Goal: Transaction & Acquisition: Purchase product/service

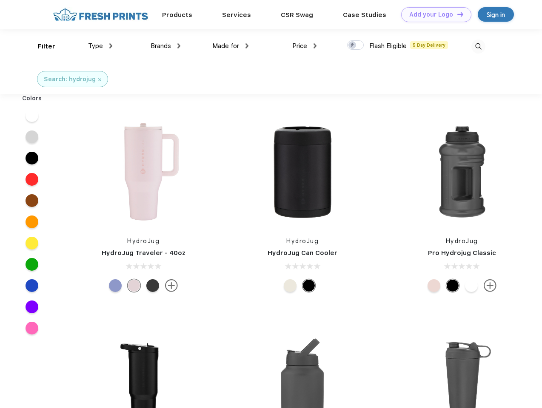
click at [433, 14] on link "Add your Logo Design Tool" at bounding box center [436, 14] width 70 height 15
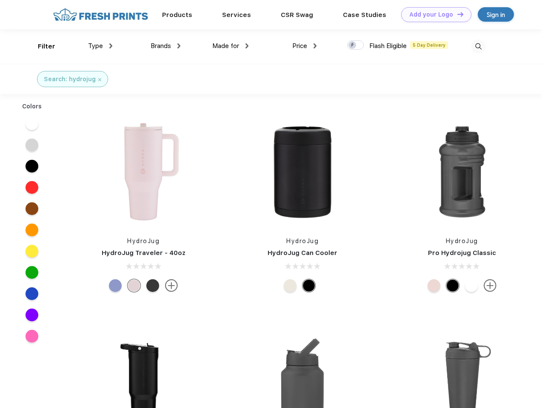
click at [0, 0] on div "Design Tool" at bounding box center [0, 0] width 0 height 0
click at [456, 14] on link "Add your Logo Design Tool" at bounding box center [436, 14] width 70 height 15
click at [41, 46] on div "Filter" at bounding box center [46, 47] width 17 height 10
click at [100, 46] on span "Type" at bounding box center [95, 46] width 15 height 8
click at [165, 46] on span "Brands" at bounding box center [161, 46] width 20 height 8
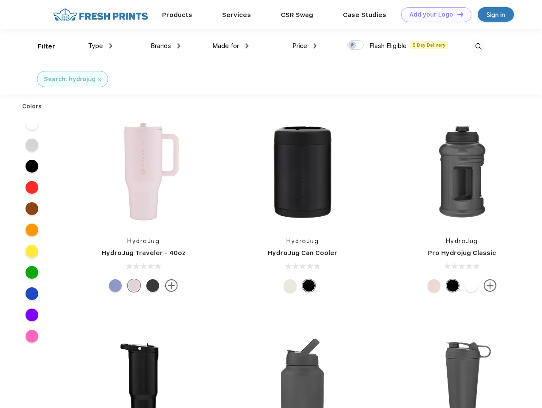
click at [230, 46] on span "Made for" at bounding box center [225, 46] width 27 height 8
click at [304, 46] on span "Price" at bounding box center [299, 46] width 15 height 8
click at [356, 46] on div at bounding box center [355, 44] width 17 height 9
click at [353, 46] on input "checkbox" at bounding box center [350, 43] width 6 height 6
click at [478, 46] on img at bounding box center [478, 47] width 14 height 14
